Goal: Book appointment/travel/reservation

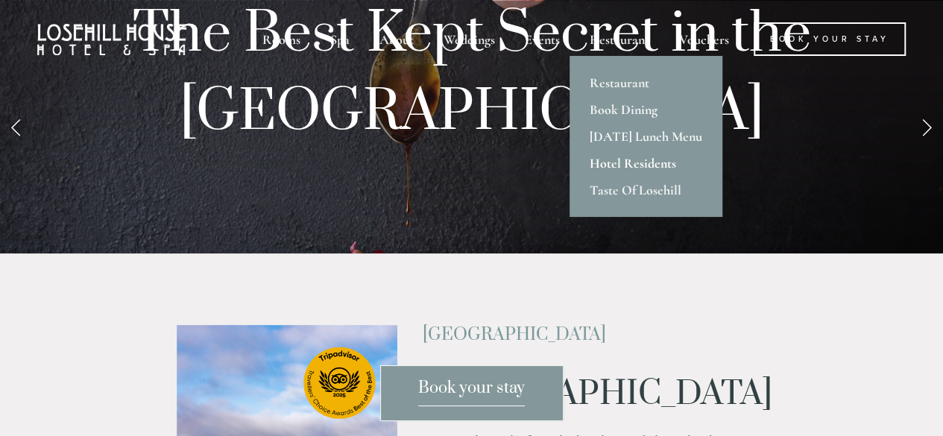
click at [627, 161] on link "Hotel Residents" at bounding box center [646, 163] width 153 height 27
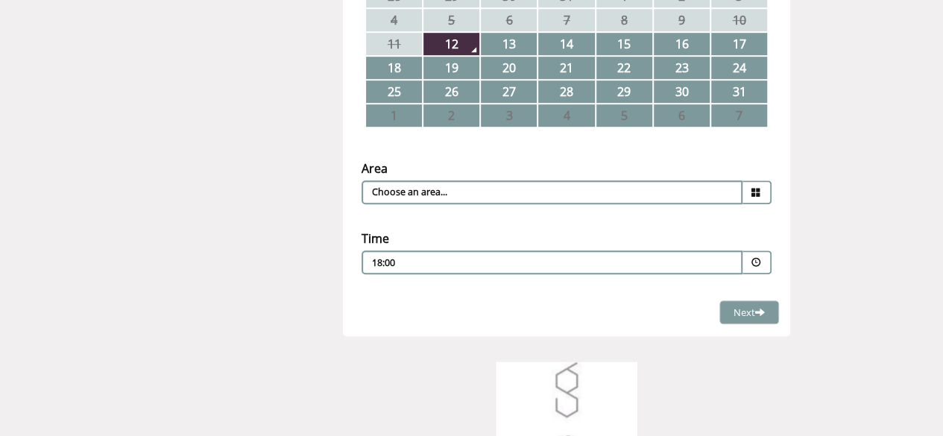
scroll to position [373, 0]
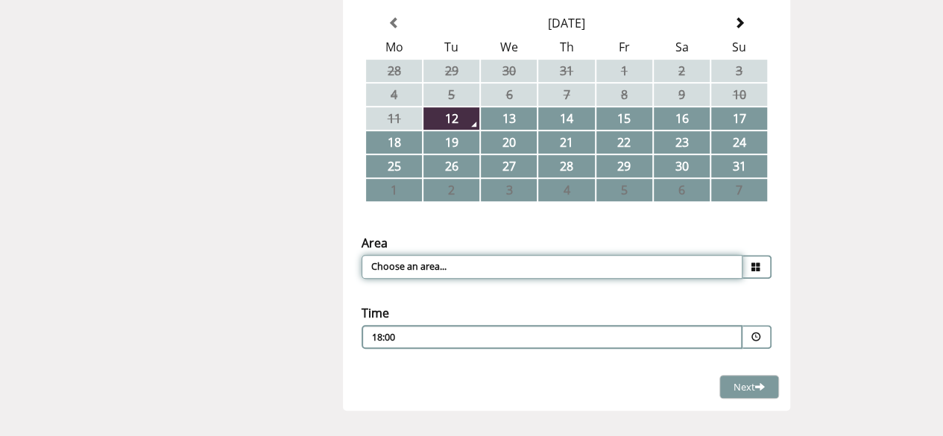
click at [425, 266] on input "Choose an area..." at bounding box center [552, 267] width 381 height 24
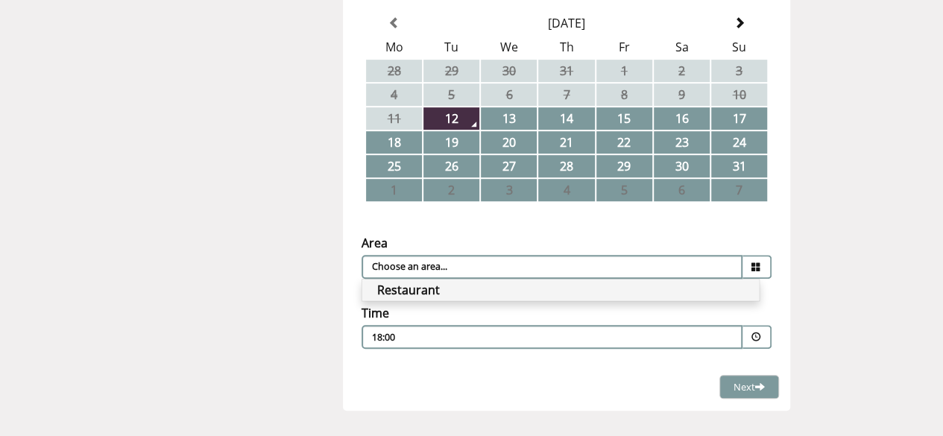
click at [408, 299] on li "Restaurant" at bounding box center [560, 290] width 397 height 21
type input "Restaurant"
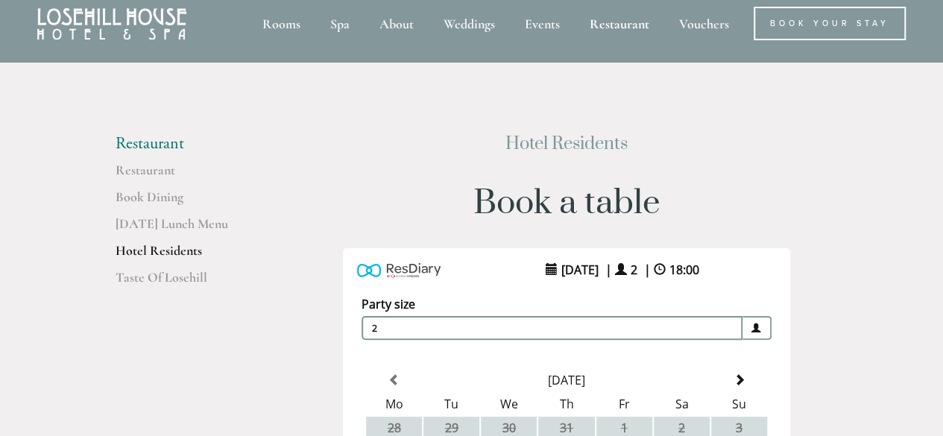
scroll to position [0, 0]
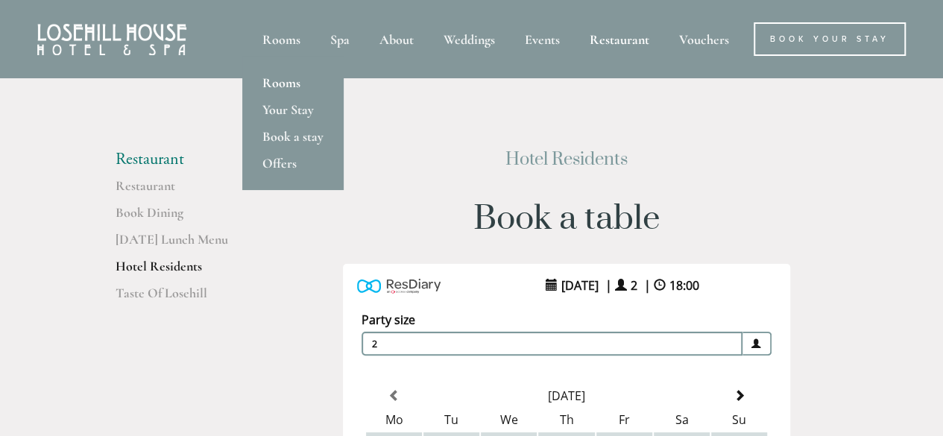
click at [287, 79] on link "Rooms" at bounding box center [292, 82] width 101 height 27
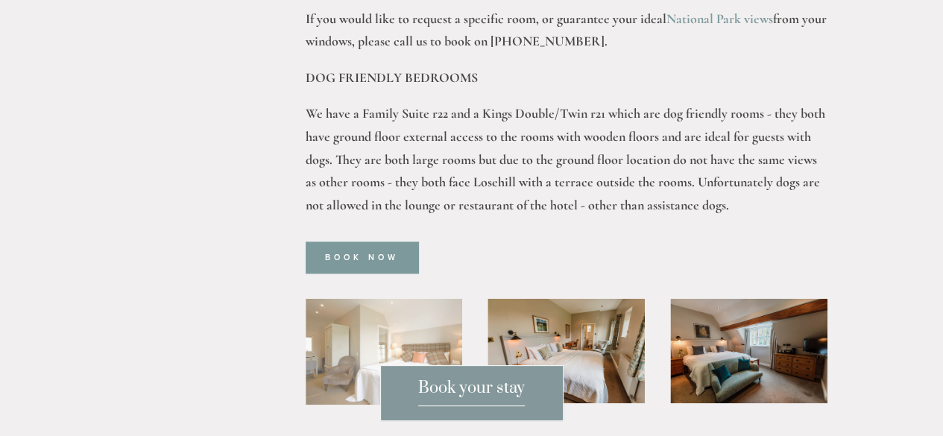
scroll to position [745, 0]
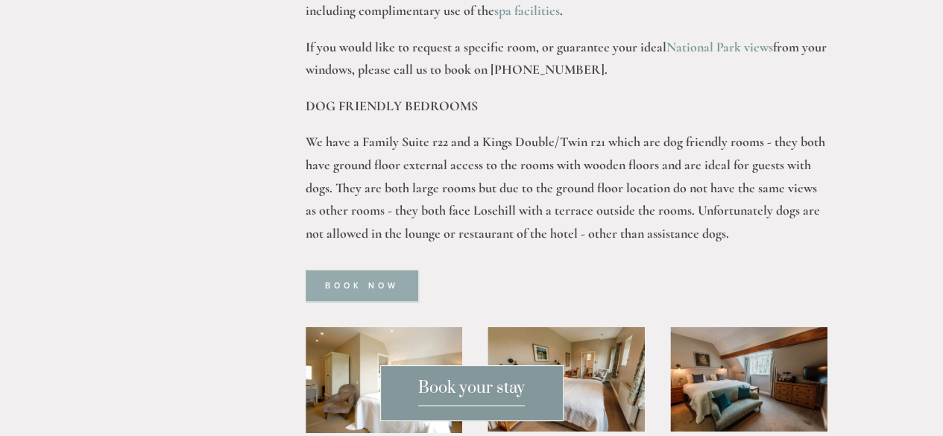
click at [394, 270] on link "Book Now" at bounding box center [362, 285] width 113 height 31
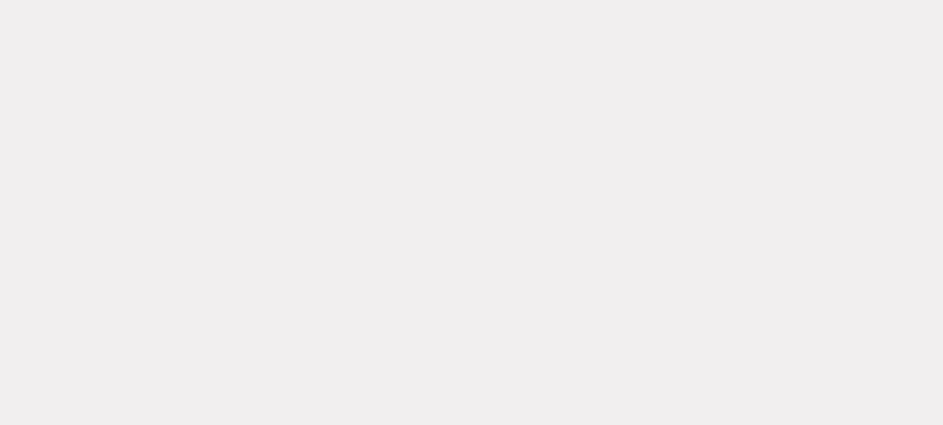
scroll to position [154, 0]
